Goal: Navigation & Orientation: Understand site structure

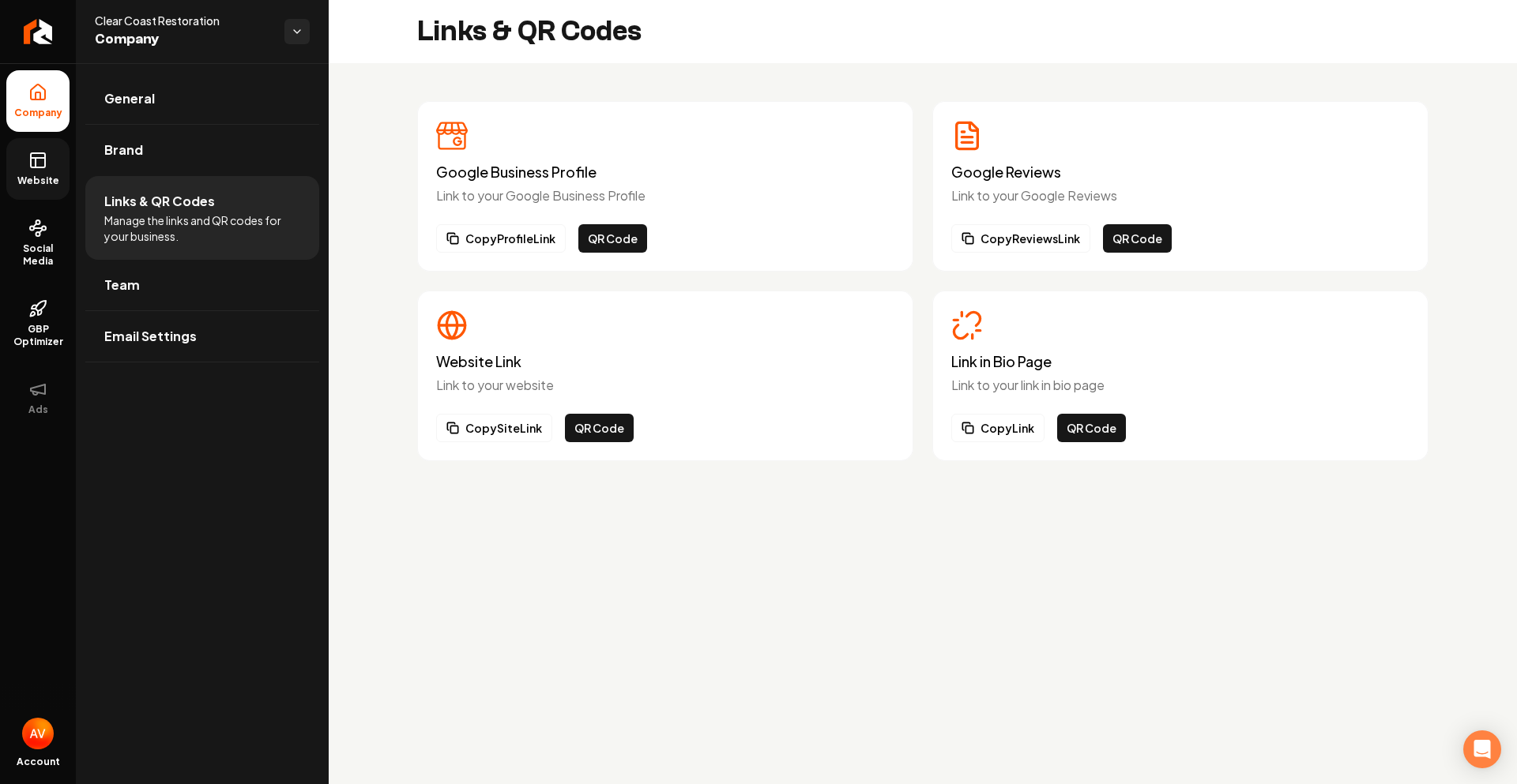
click at [25, 167] on link "Website" at bounding box center [37, 168] width 63 height 62
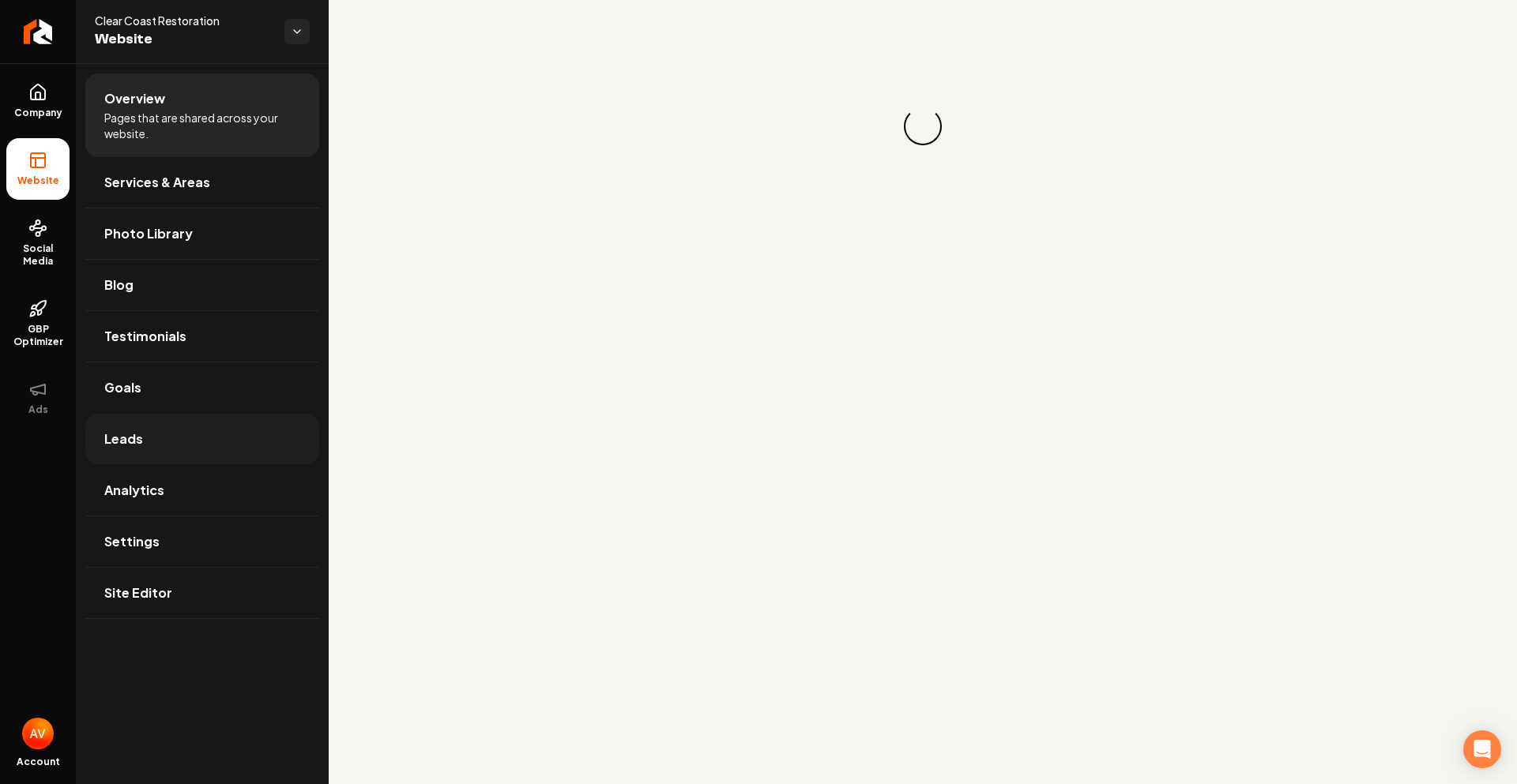
click at [148, 432] on link "Leads" at bounding box center [201, 439] width 234 height 50
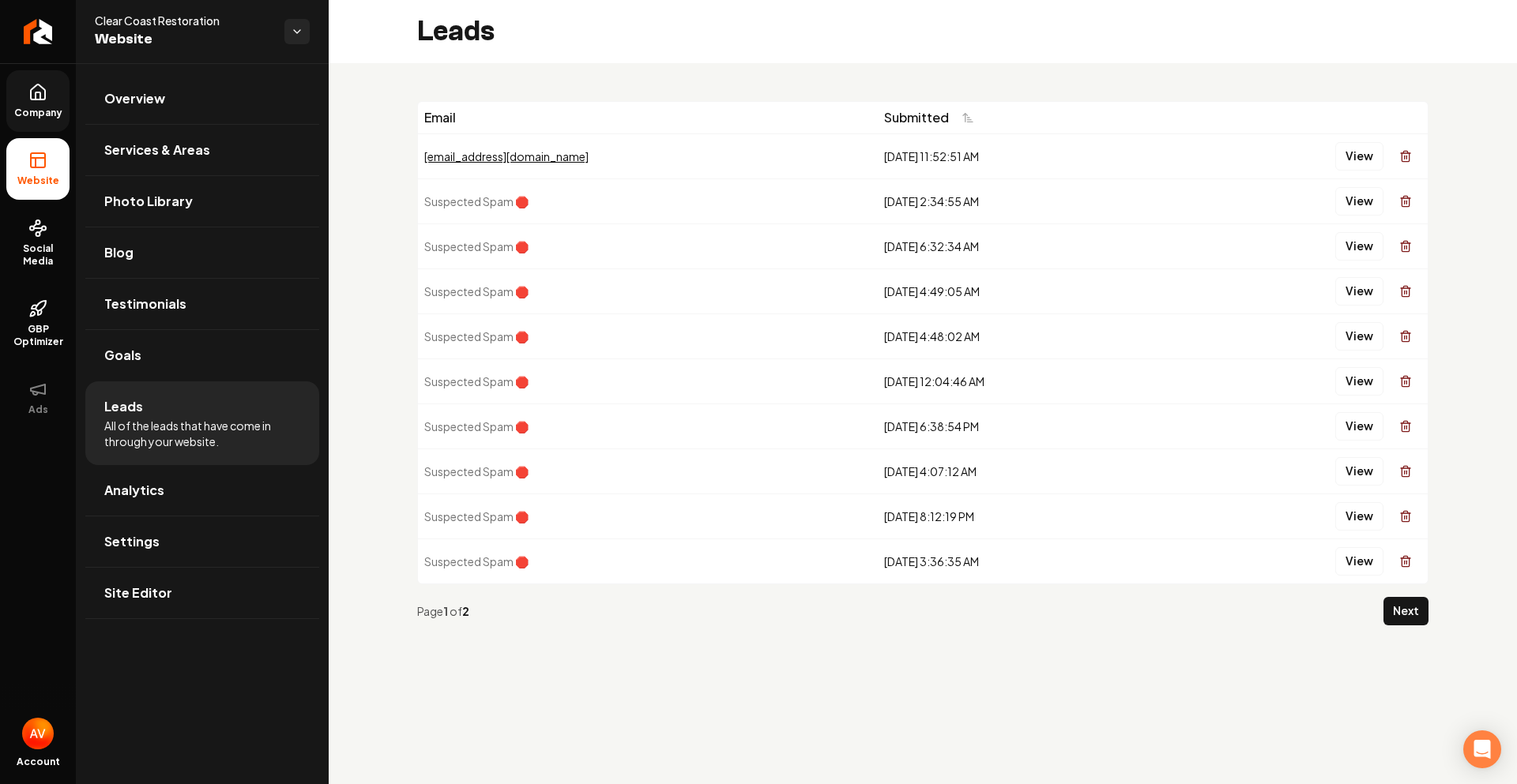
click at [37, 105] on link "Company" at bounding box center [37, 101] width 63 height 62
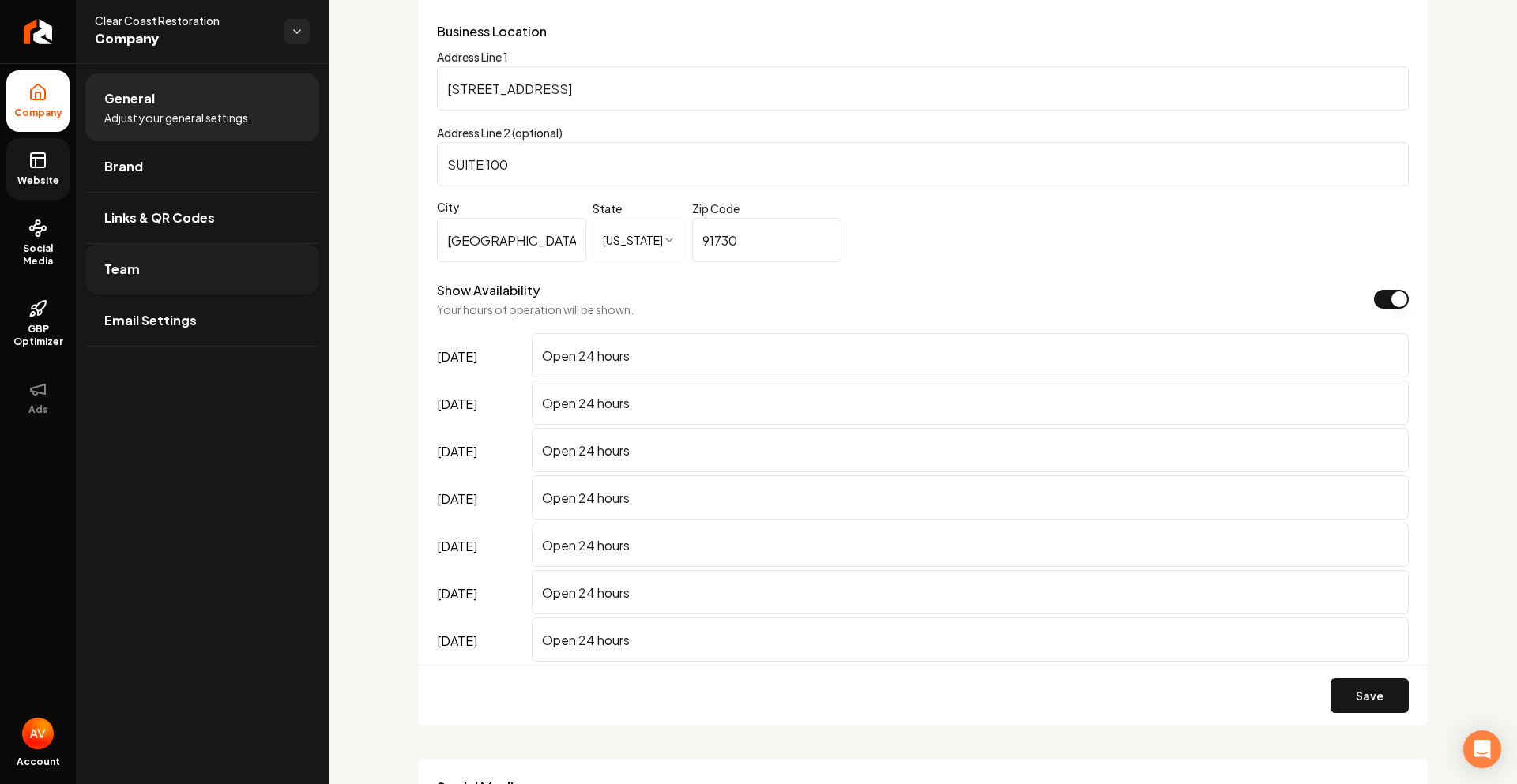
scroll to position [923, 0]
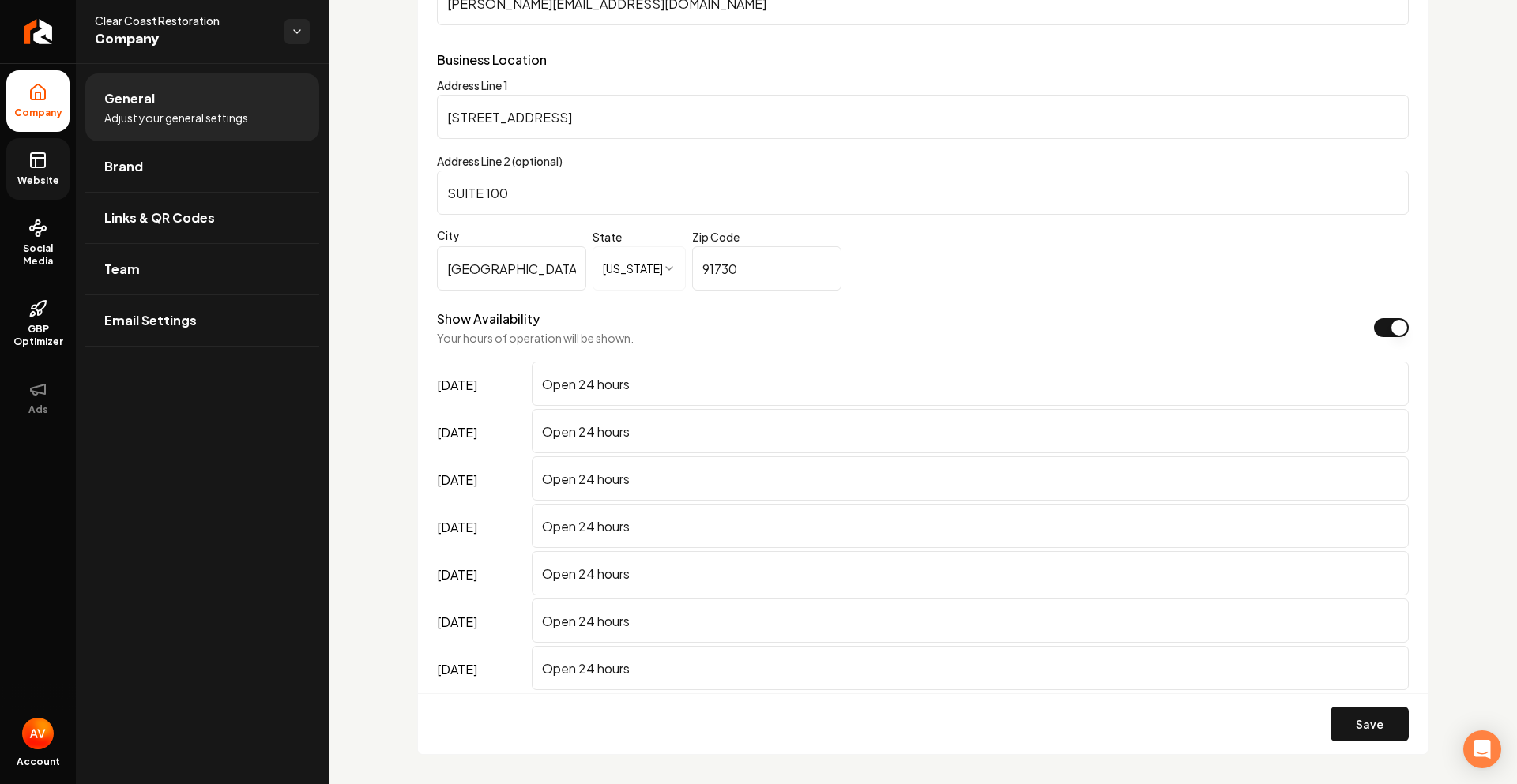
click at [22, 169] on link "Website" at bounding box center [37, 168] width 63 height 62
